Goal: Obtain resource: Download file/media

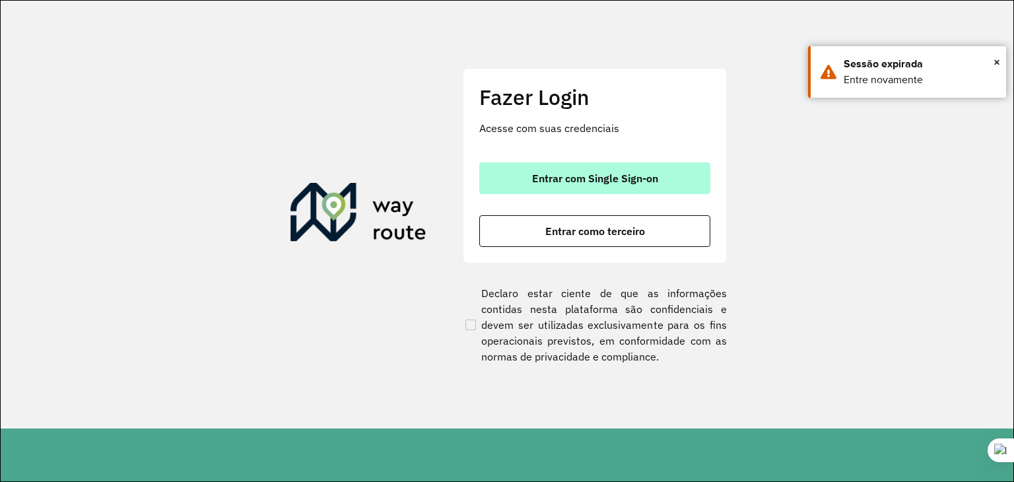
click at [603, 185] on button "Entrar com Single Sign-on" at bounding box center [594, 178] width 231 height 32
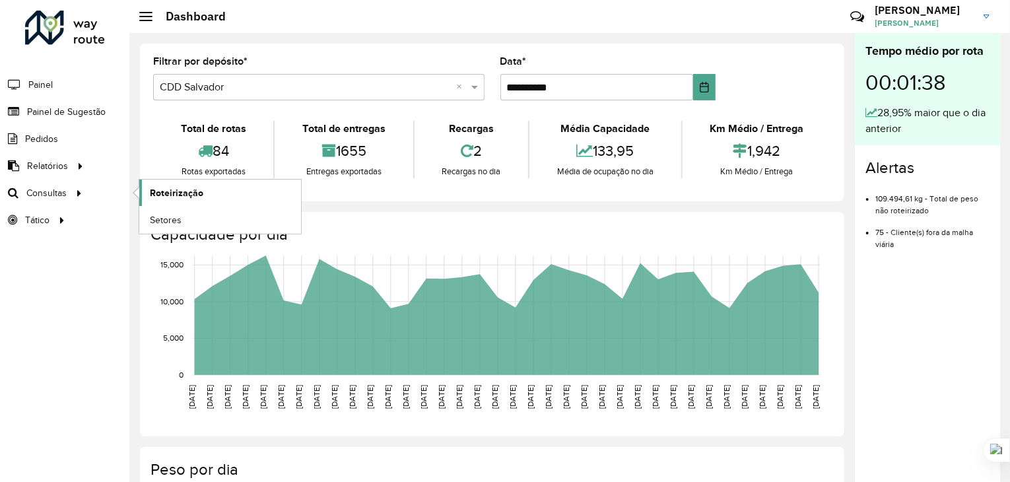
click at [197, 193] on span "Roteirização" at bounding box center [176, 193] width 53 height 14
click at [222, 224] on link "Setores" at bounding box center [220, 220] width 162 height 26
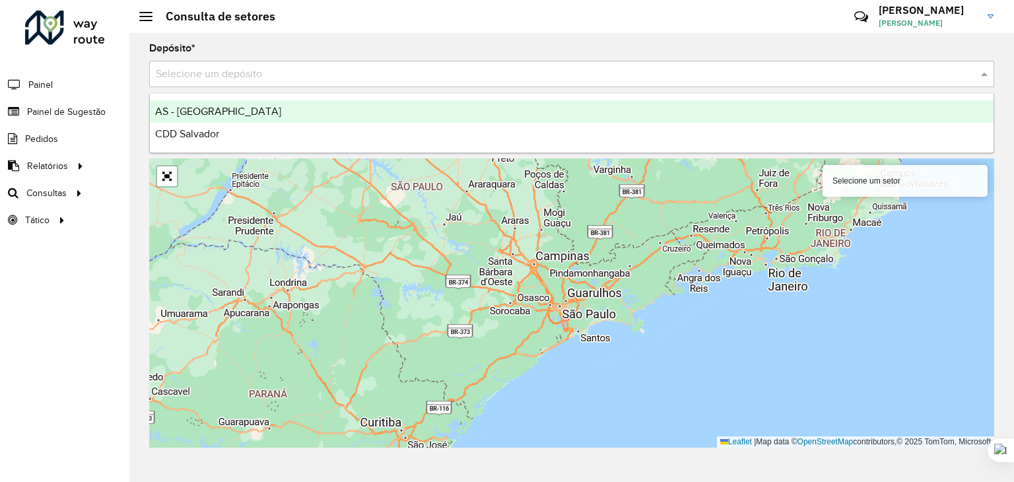
click at [306, 72] on input "text" at bounding box center [558, 75] width 805 height 16
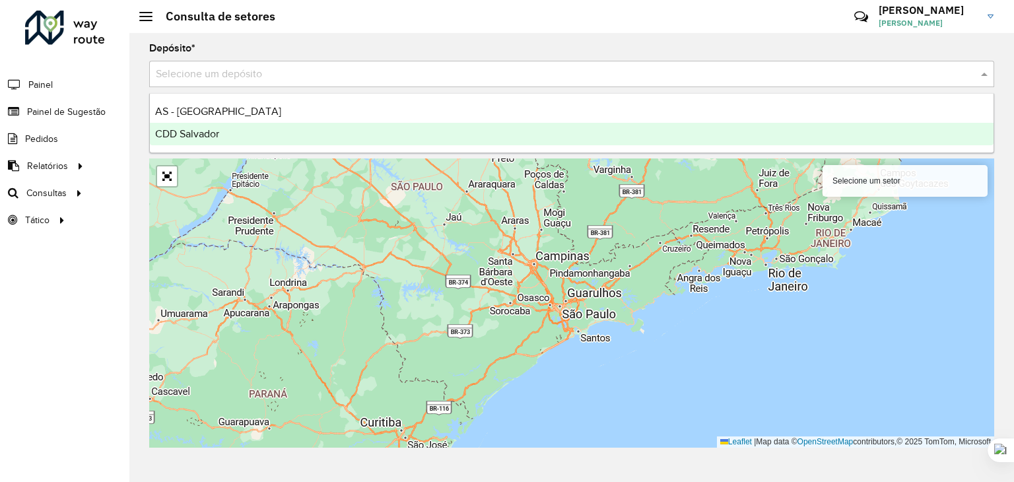
click at [214, 133] on span "CDD Salvador" at bounding box center [187, 133] width 64 height 11
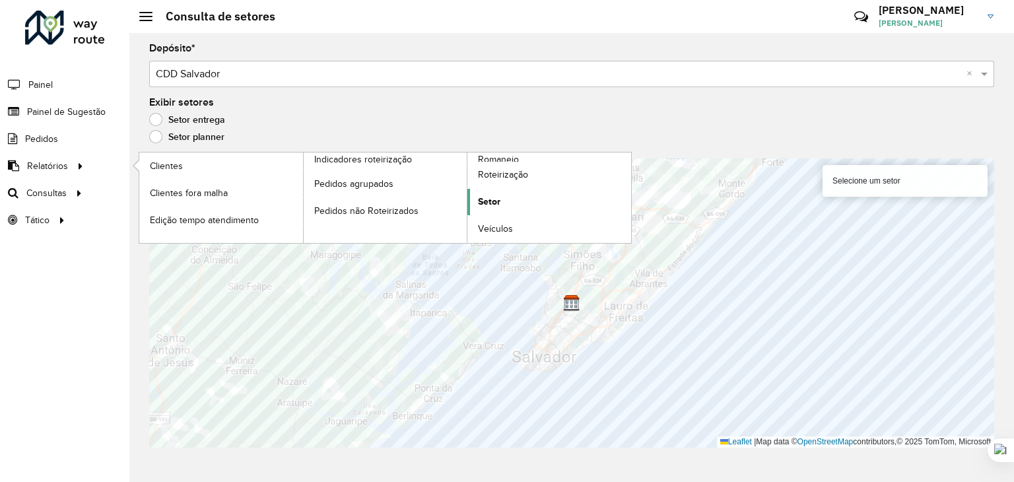
click at [533, 199] on link "Setor" at bounding box center [549, 202] width 164 height 26
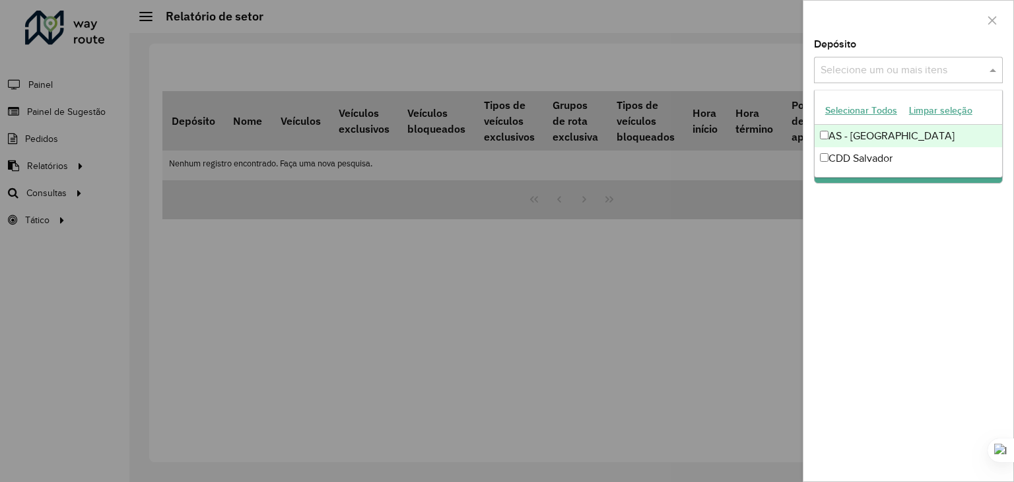
click at [880, 64] on input "text" at bounding box center [901, 71] width 169 height 16
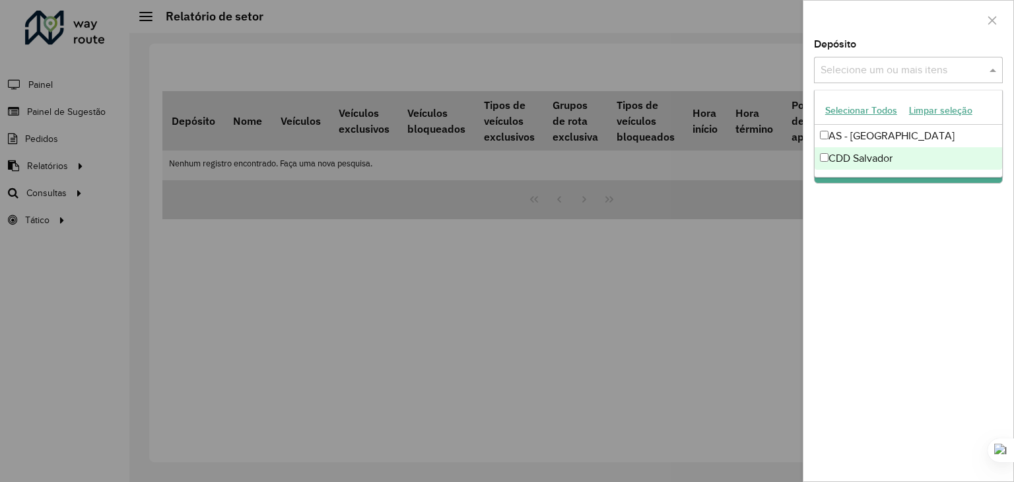
click at [857, 162] on div "CDD Salvador" at bounding box center [908, 158] width 187 height 22
click at [929, 259] on div "Depósito Selecione um ou mais itens CDD Salvador × × Grupo de Depósito Selecion…" at bounding box center [908, 261] width 210 height 442
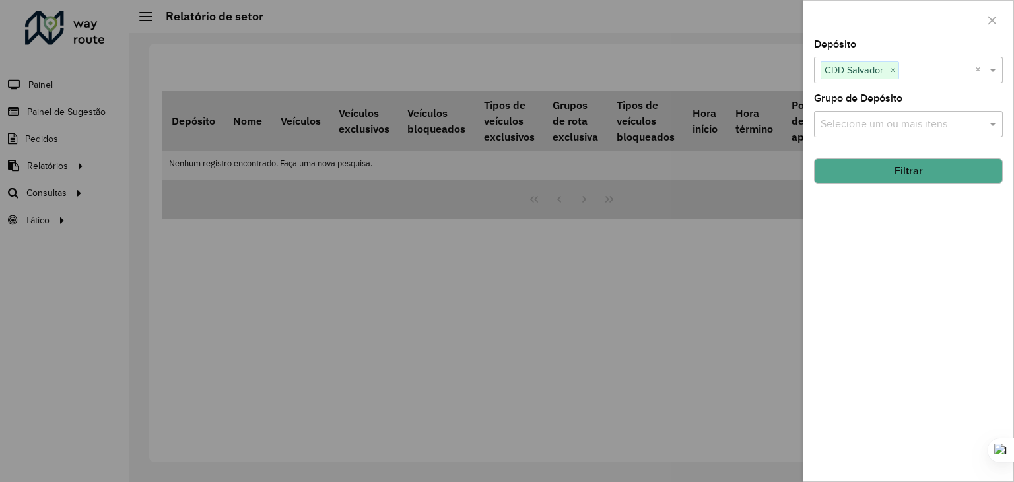
click at [919, 167] on button "Filtrar" at bounding box center [908, 170] width 189 height 25
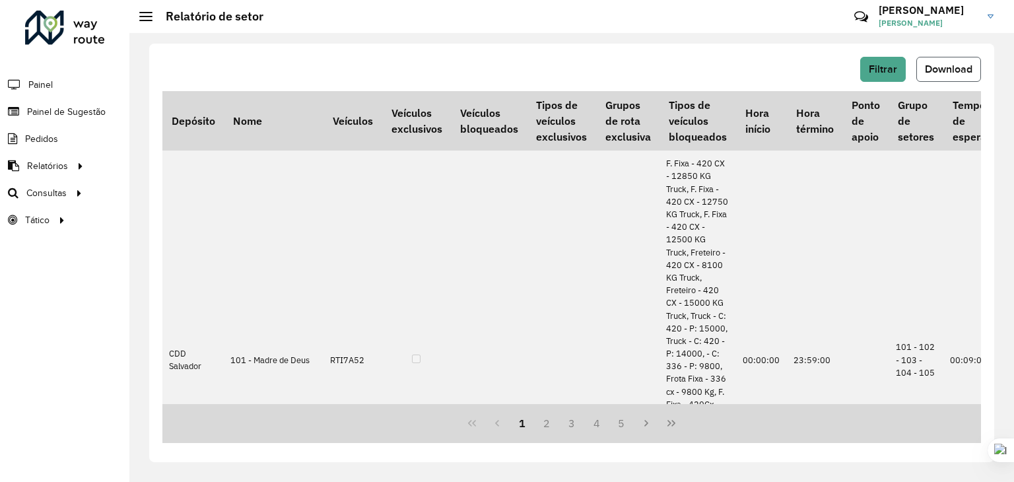
click at [952, 65] on span "Download" at bounding box center [949, 68] width 48 height 11
